Goal: Task Accomplishment & Management: Complete application form

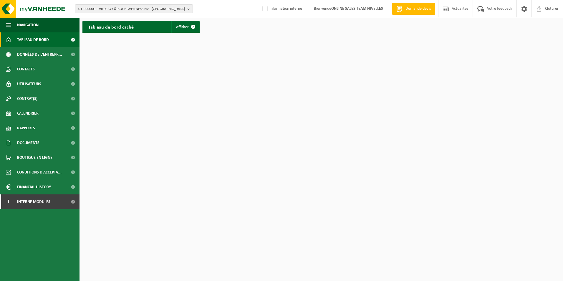
click at [127, 7] on span "01-000001 - VILLEROY & BOCH WELLNESS NV - ROESELARE" at bounding box center [131, 9] width 107 height 9
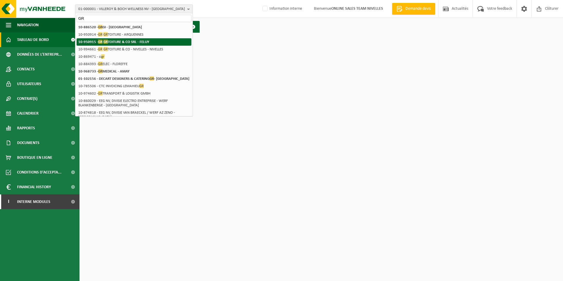
type input "GR"
click at [147, 44] on strong "10-950915 - GR GR TOITURE & CO SRL - FELUY" at bounding box center [113, 41] width 71 height 4
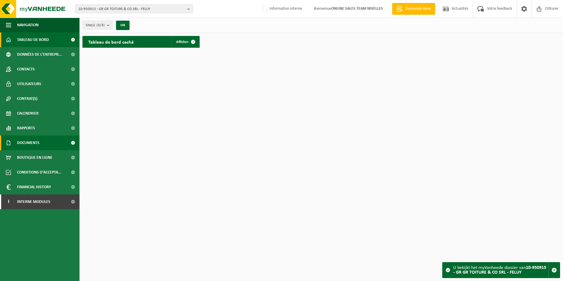
click at [28, 144] on span "Documents" at bounding box center [28, 142] width 22 height 15
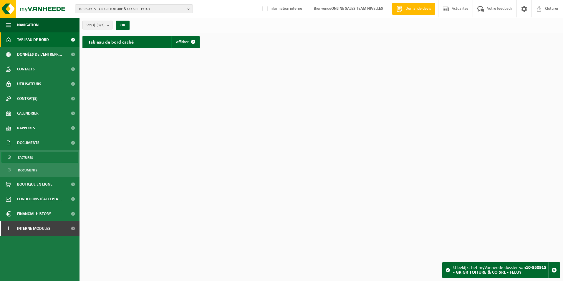
click at [32, 156] on span "Factures" at bounding box center [25, 157] width 15 height 11
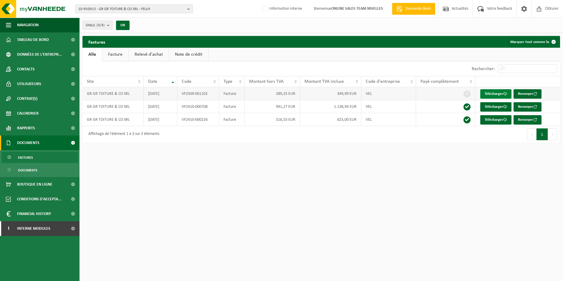
click at [494, 95] on link "Télécharger" at bounding box center [495, 93] width 31 height 9
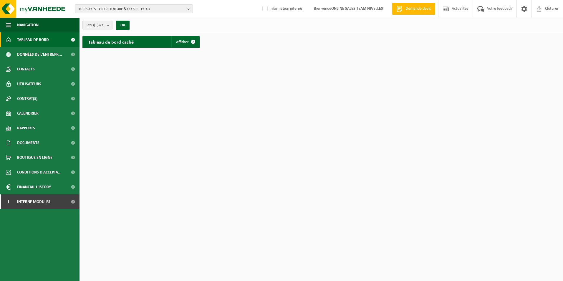
click at [124, 8] on span "10-950915 - GR GR TOITURE & CO SRL - FELUY" at bounding box center [131, 9] width 107 height 9
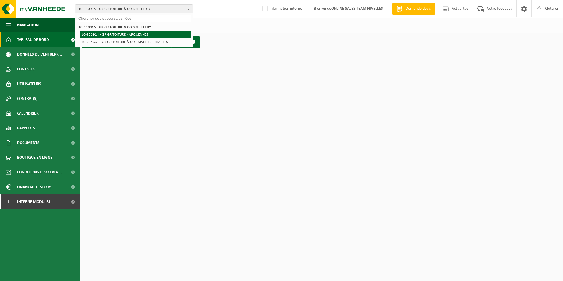
click at [122, 34] on li "10-950914 - GR GR TOITURE - ARQUENNES" at bounding box center [135, 34] width 112 height 7
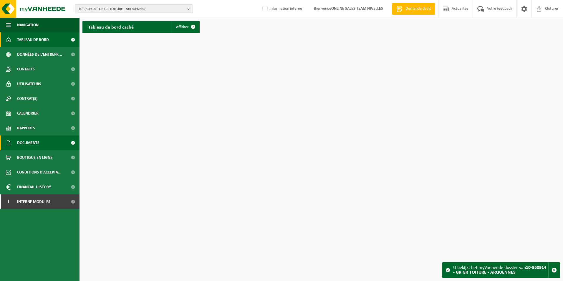
click at [38, 142] on span "Documents" at bounding box center [28, 142] width 22 height 15
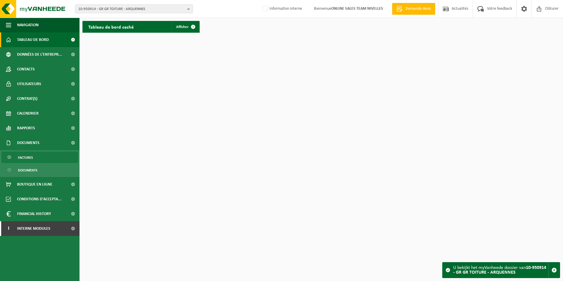
click at [35, 155] on link "Factures" at bounding box center [39, 157] width 77 height 11
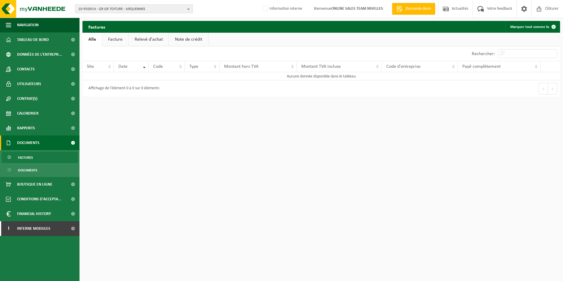
click at [112, 9] on span "10-950914 - GR GR TOITURE - ARQUENNES" at bounding box center [131, 9] width 107 height 9
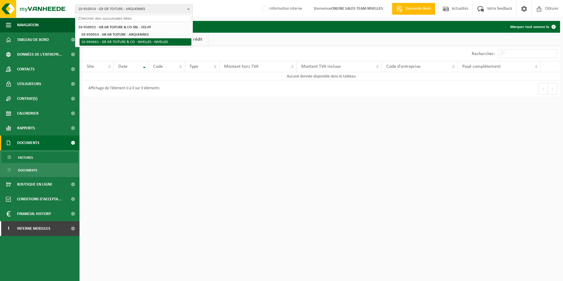
click at [124, 43] on li "10-994661 - GR GR TOITURE & CO - NIVELLES - NIVELLES" at bounding box center [135, 41] width 112 height 7
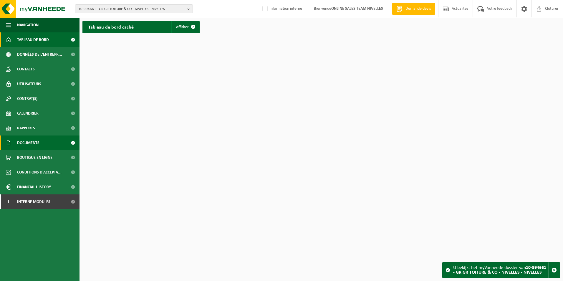
click at [31, 146] on span "Documents" at bounding box center [28, 142] width 22 height 15
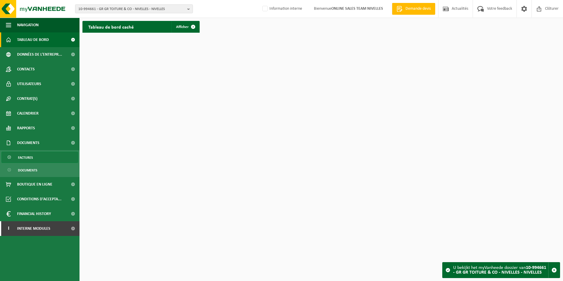
click at [37, 156] on link "Factures" at bounding box center [39, 157] width 77 height 11
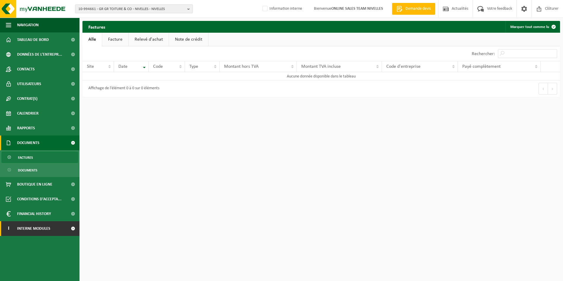
click at [47, 230] on span "Interne modules" at bounding box center [33, 228] width 33 height 15
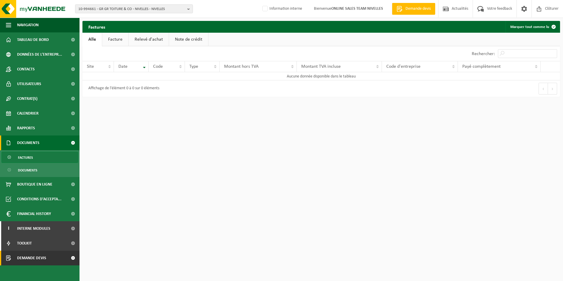
click at [49, 258] on link "Demande devis" at bounding box center [39, 257] width 79 height 15
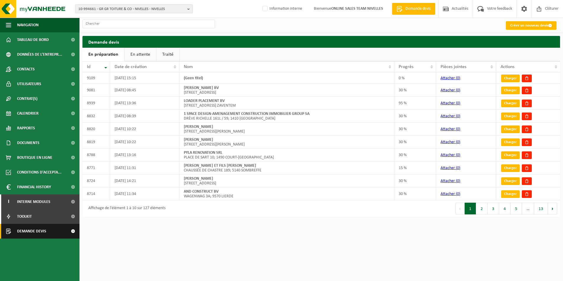
click at [43, 234] on span "Demande devis" at bounding box center [31, 231] width 29 height 15
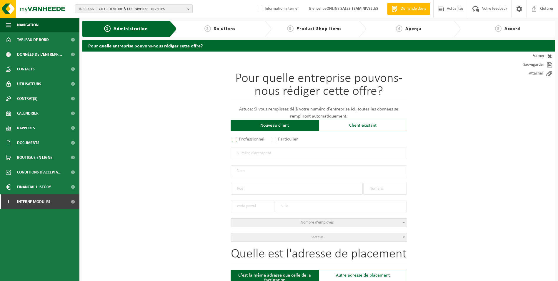
click at [236, 140] on label "Professionnel" at bounding box center [249, 139] width 36 height 8
click at [240, 140] on input "Professionnel" at bounding box center [242, 140] width 4 height 4
radio input "true"
click at [245, 153] on input "text" at bounding box center [319, 153] width 177 height 12
type input "0761982510"
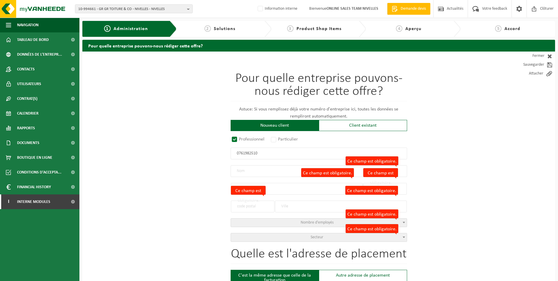
radio input "false"
select select
type input "GR GR TOITURE & CO SRL"
type input "PLACE DU PETIT MOULIN"
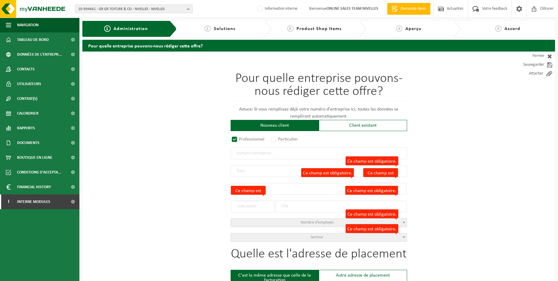
type input "20"
type input "7181"
type input "SENEFFE"
type input "2313325779"
radio input "true"
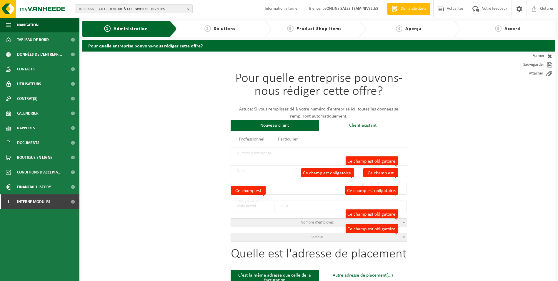
select select "145184"
type input "0761.982.510"
type input "GR GR TOITURE & CO SRL"
type input "PLACE DU PETIT MOULIN"
type input "20"
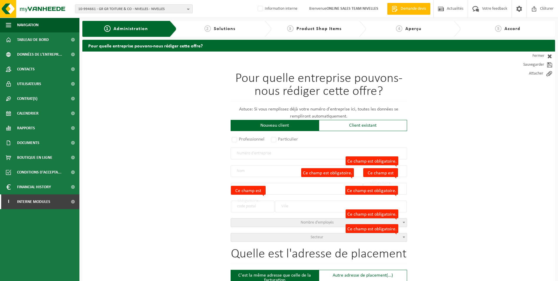
type input "7181"
type input "FELUY"
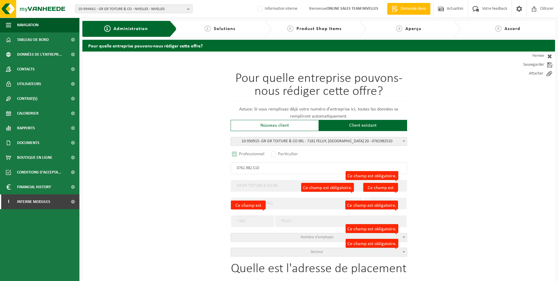
select select "D"
click at [312, 250] on span "Secteur" at bounding box center [317, 252] width 13 height 4
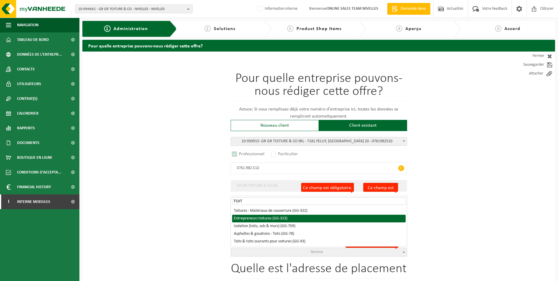
type input "TOIT"
select select "323"
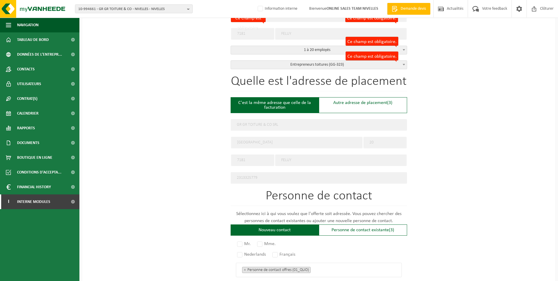
scroll to position [235, 0]
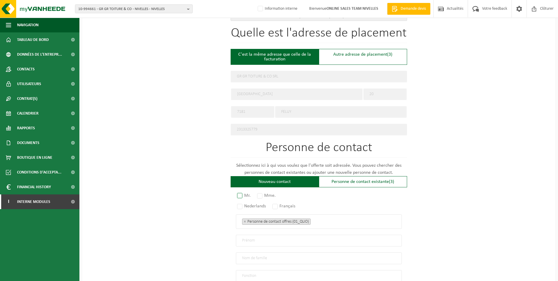
click at [241, 192] on label "Mr." at bounding box center [244, 195] width 16 height 8
radio input "true"
click at [277, 203] on label "Français" at bounding box center [284, 206] width 26 height 8
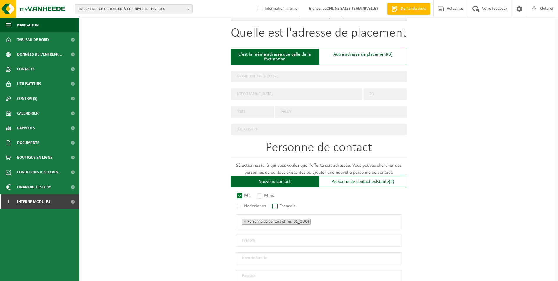
radio input "true"
click at [326, 220] on ul "× Personne de contact offres (01_QUO)" at bounding box center [319, 222] width 154 height 8
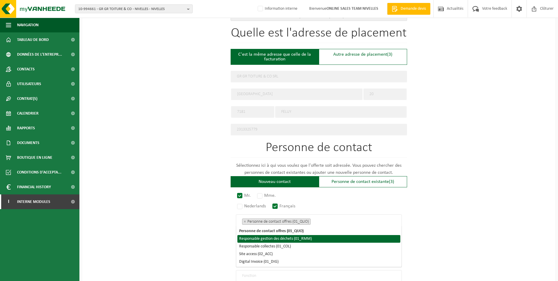
click at [296, 240] on li "Responsable gestion des déchets (01_RMM)" at bounding box center [319, 239] width 163 height 8
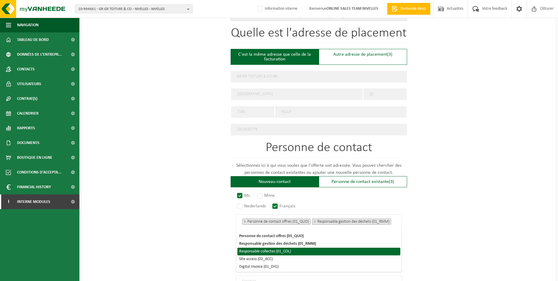
click at [281, 253] on li "Responsable collectes (01_COL)" at bounding box center [319, 252] width 163 height 8
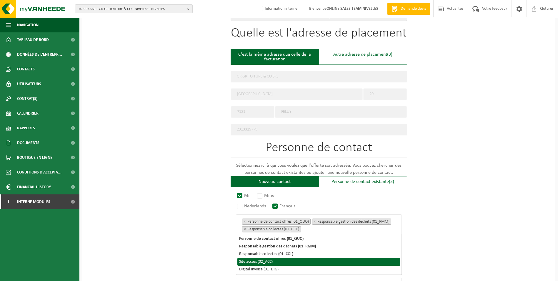
click at [272, 262] on li "Site access (02_ACC)" at bounding box center [319, 262] width 163 height 8
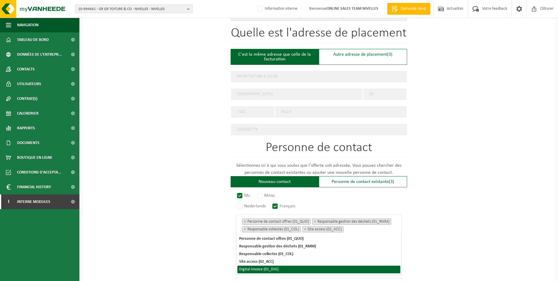
click at [270, 270] on li "Digital Invoice (01_DIG)" at bounding box center [319, 269] width 163 height 8
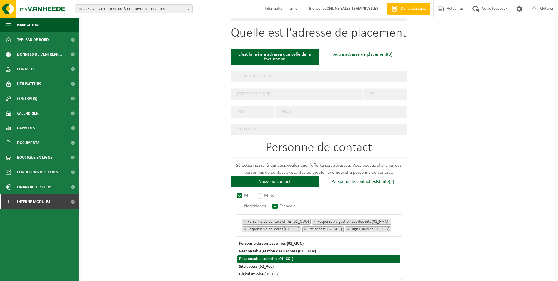
click at [473, 227] on div "Pour quelle entreprise pouvons-nous rédiger cette offre? Astuce: Si vous rempli…" at bounding box center [318, 96] width 473 height 560
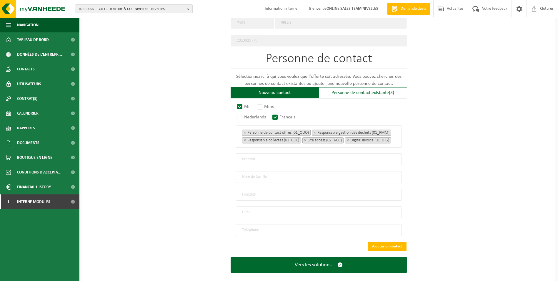
scroll to position [334, 0]
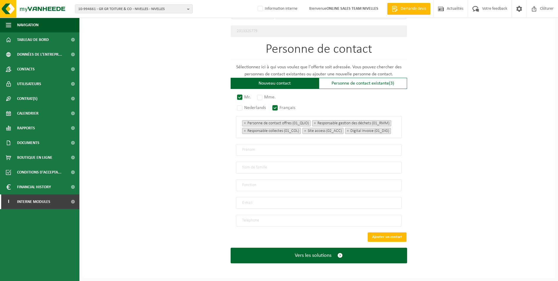
click at [290, 149] on input "text" at bounding box center [319, 150] width 166 height 12
type input "g"
type input "Grégory"
type input "Graci"
type input "Directeur"
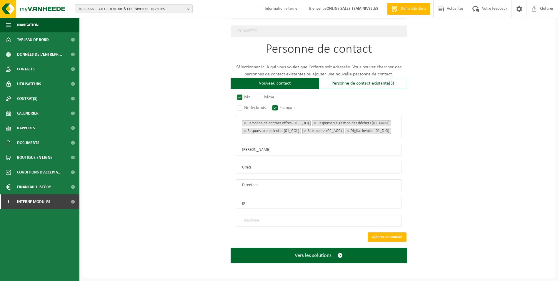
type input "g"
type input "info@gr-gr-toiture.be"
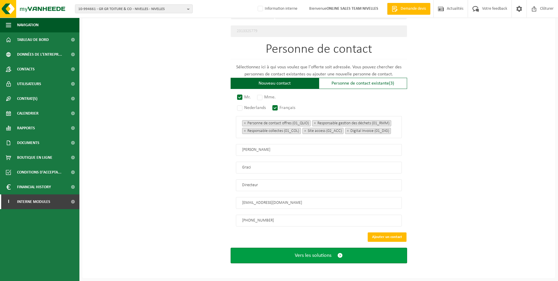
type input "+32 470 44 72 24"
click at [315, 260] on button "Vers les solutions" at bounding box center [319, 256] width 177 height 16
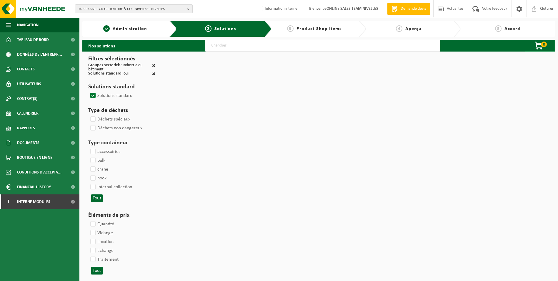
click at [237, 50] on input "text" at bounding box center [322, 46] width 235 height 12
type input "000052"
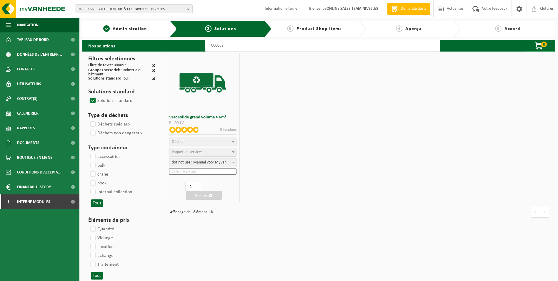
click at [222, 142] on span "Déchet" at bounding box center [203, 142] width 67 height 8
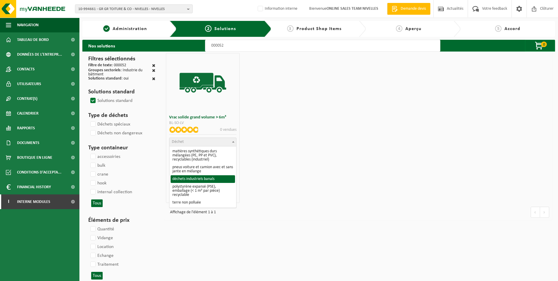
select select "8"
select select
select select "47"
select select "25"
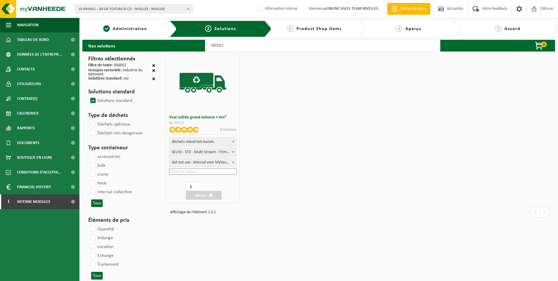
click at [201, 170] on input at bounding box center [202, 171] width 67 height 6
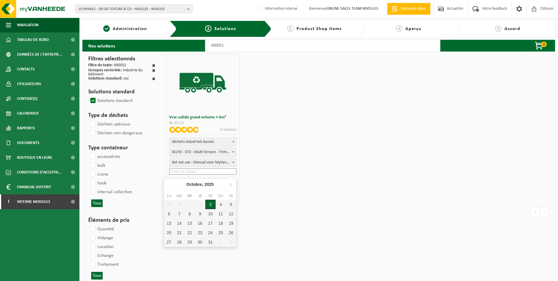
click at [210, 202] on div "3" at bounding box center [210, 204] width 10 height 9
type input "2025-10-03"
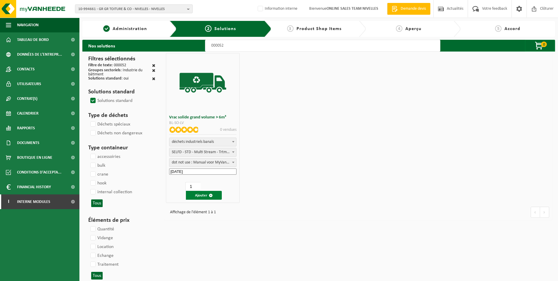
click at [202, 196] on button "Ajouter" at bounding box center [204, 195] width 36 height 9
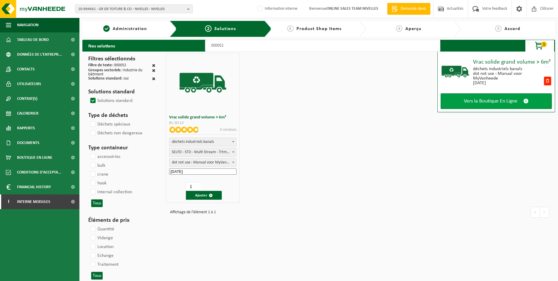
click at [493, 101] on span "Vers la Boutique En Ligne" at bounding box center [491, 101] width 54 height 6
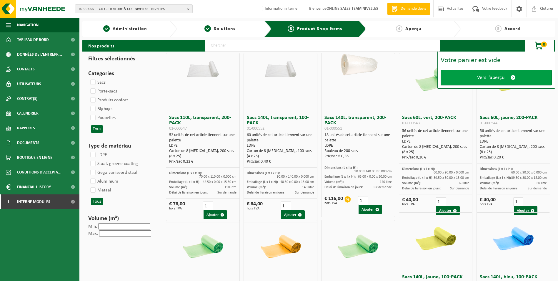
click at [486, 79] on span "Vers l'aperçu" at bounding box center [490, 77] width 27 height 6
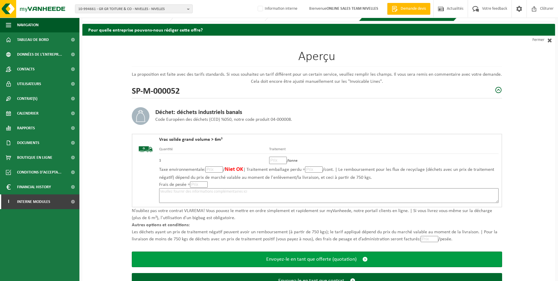
scroll to position [41, 0]
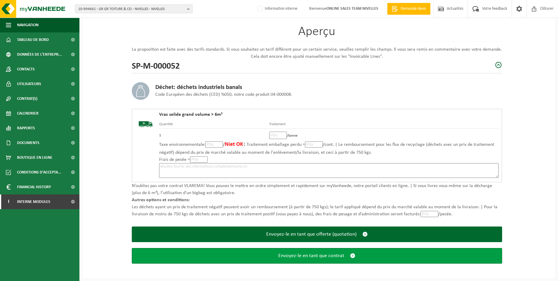
click at [336, 253] on span "Envoyez-le en tant que contrat" at bounding box center [311, 256] width 66 height 6
